Goal: Submit feedback/report problem

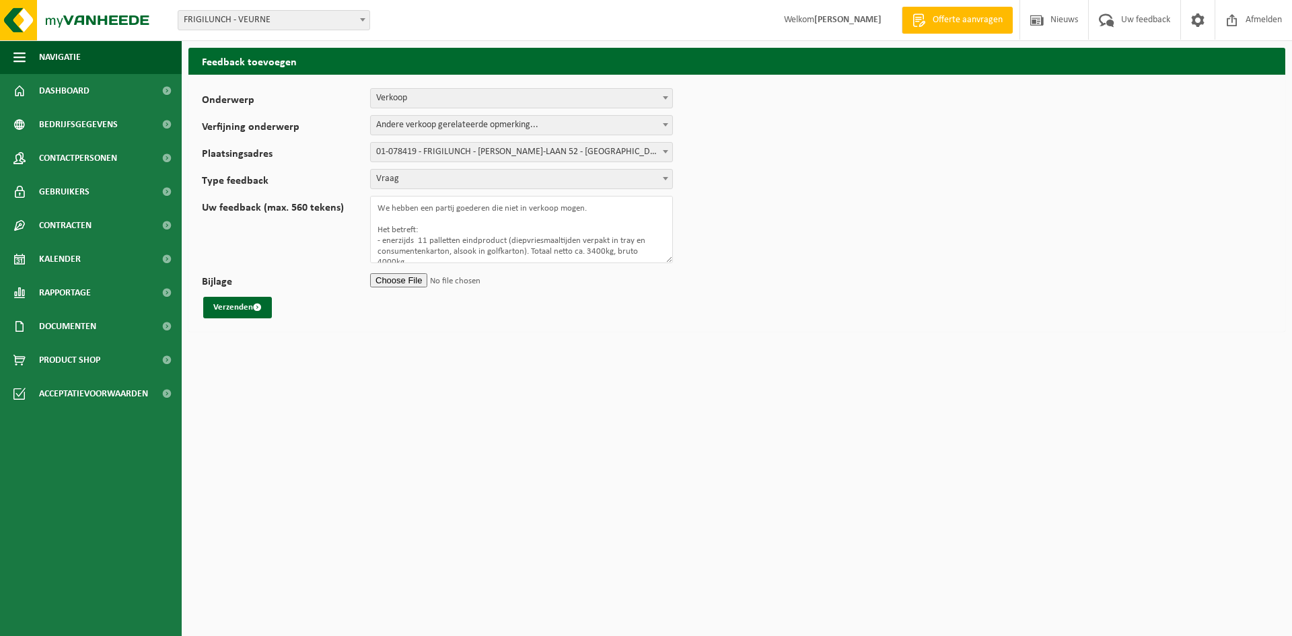
select select "19"
select select "24"
click at [620, 258] on textarea "We hebben een partij goederen die niet in verkoop mogen. Het betreft: - enerzij…" at bounding box center [521, 229] width 303 height 67
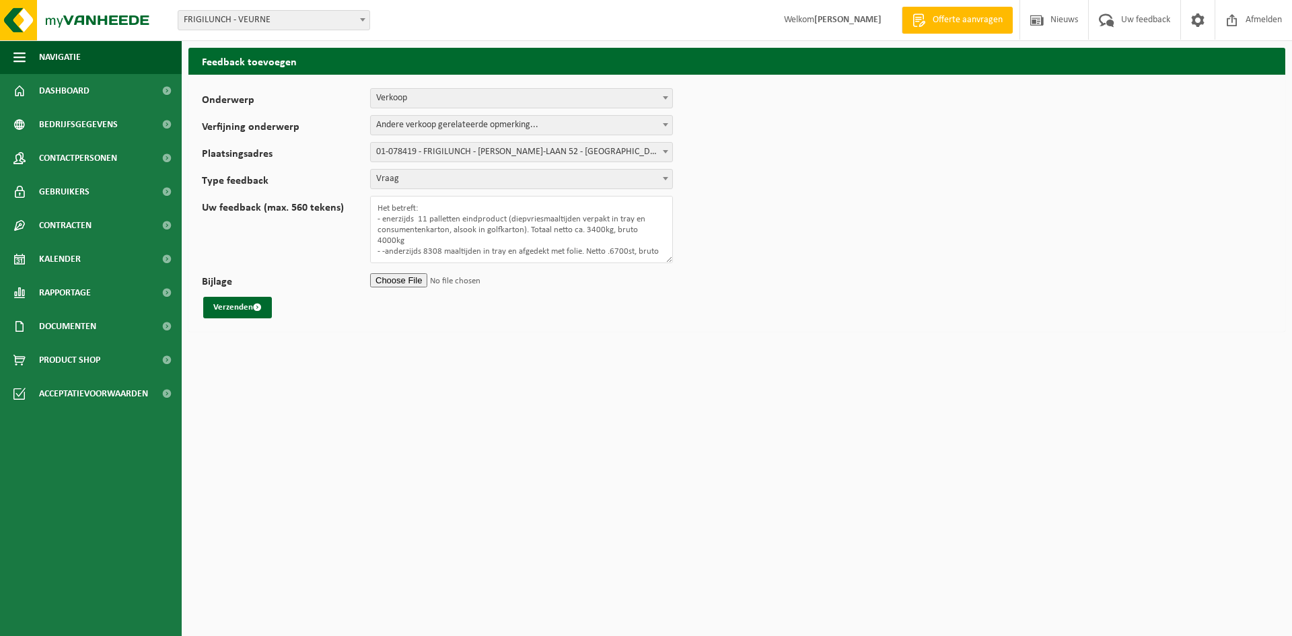
click at [645, 246] on textarea "We hebben een partij goederen die niet in verkoop mogen. Het betreft: - enerzij…" at bounding box center [521, 229] width 303 height 67
click at [554, 252] on textarea "We hebben een partij goederen die niet in verkoop mogen. Het betreft: - enerzij…" at bounding box center [521, 229] width 303 height 67
type textarea "We hebben een partij goederen die niet in verkoop mogen. Het betreft: - enerzij…"
click at [245, 305] on button "Verzenden" at bounding box center [237, 308] width 69 height 22
